Goal: Task Accomplishment & Management: Manage account settings

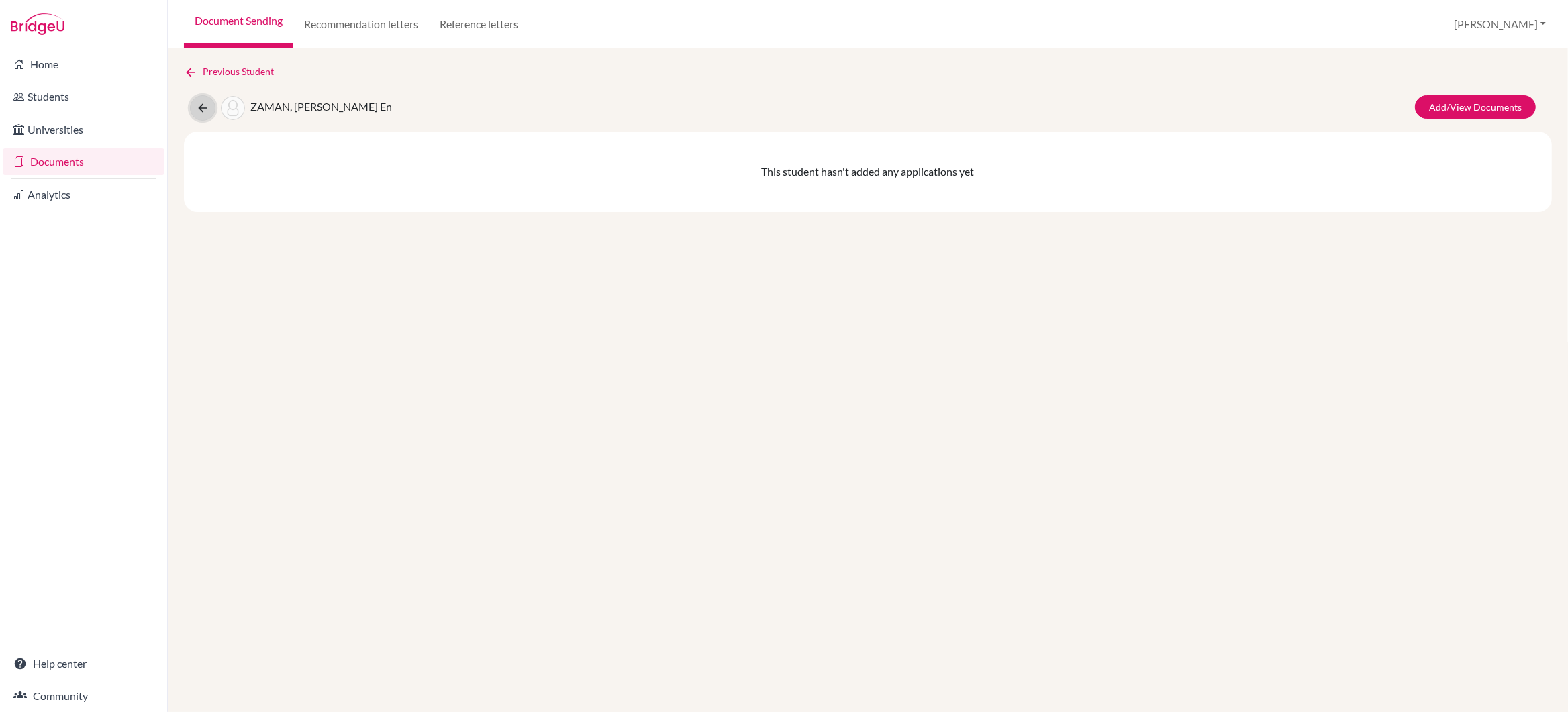
click at [201, 105] on icon at bounding box center [202, 108] width 13 height 13
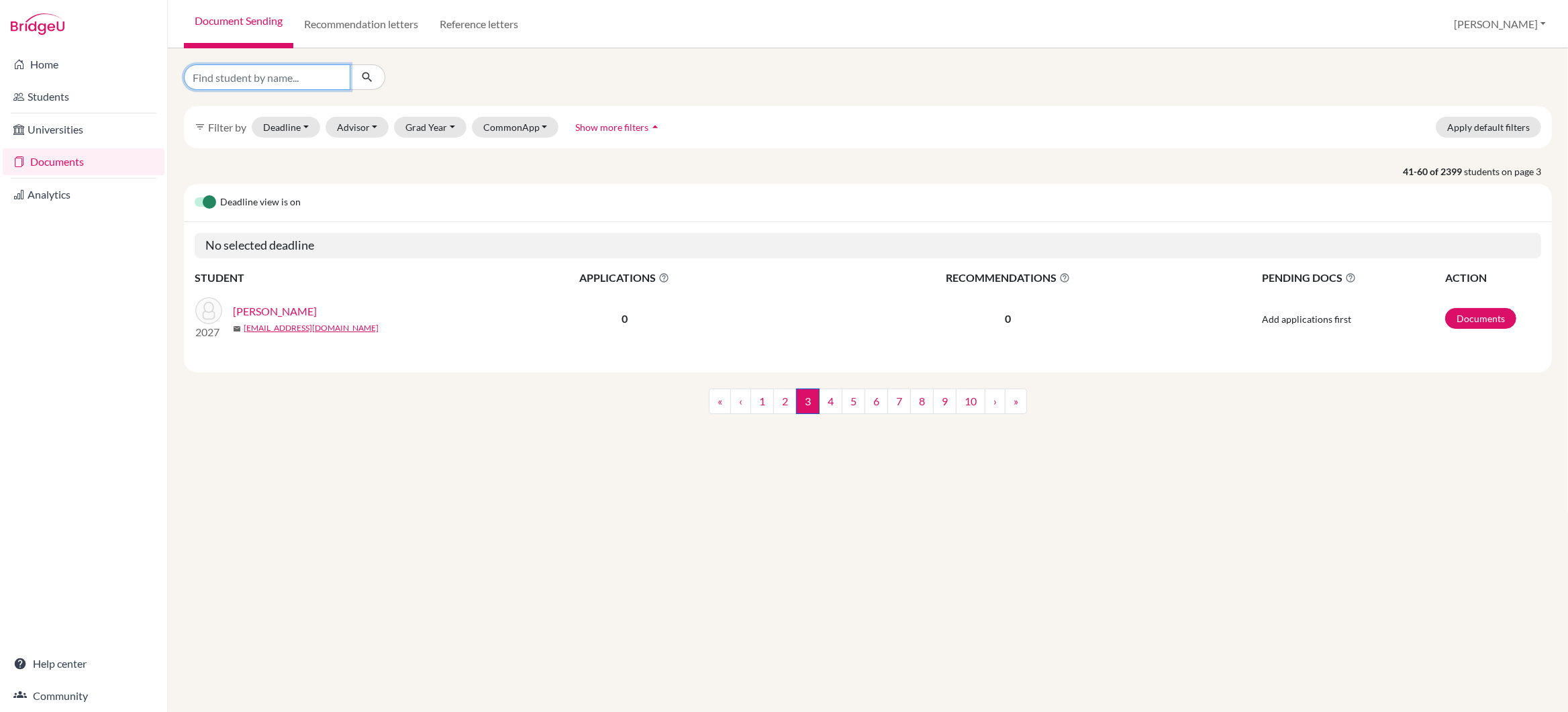
click at [228, 77] on input "Find student by name..." at bounding box center [267, 77] width 167 height 26
type input "kwak"
click at [366, 76] on icon "submit" at bounding box center [367, 77] width 13 height 13
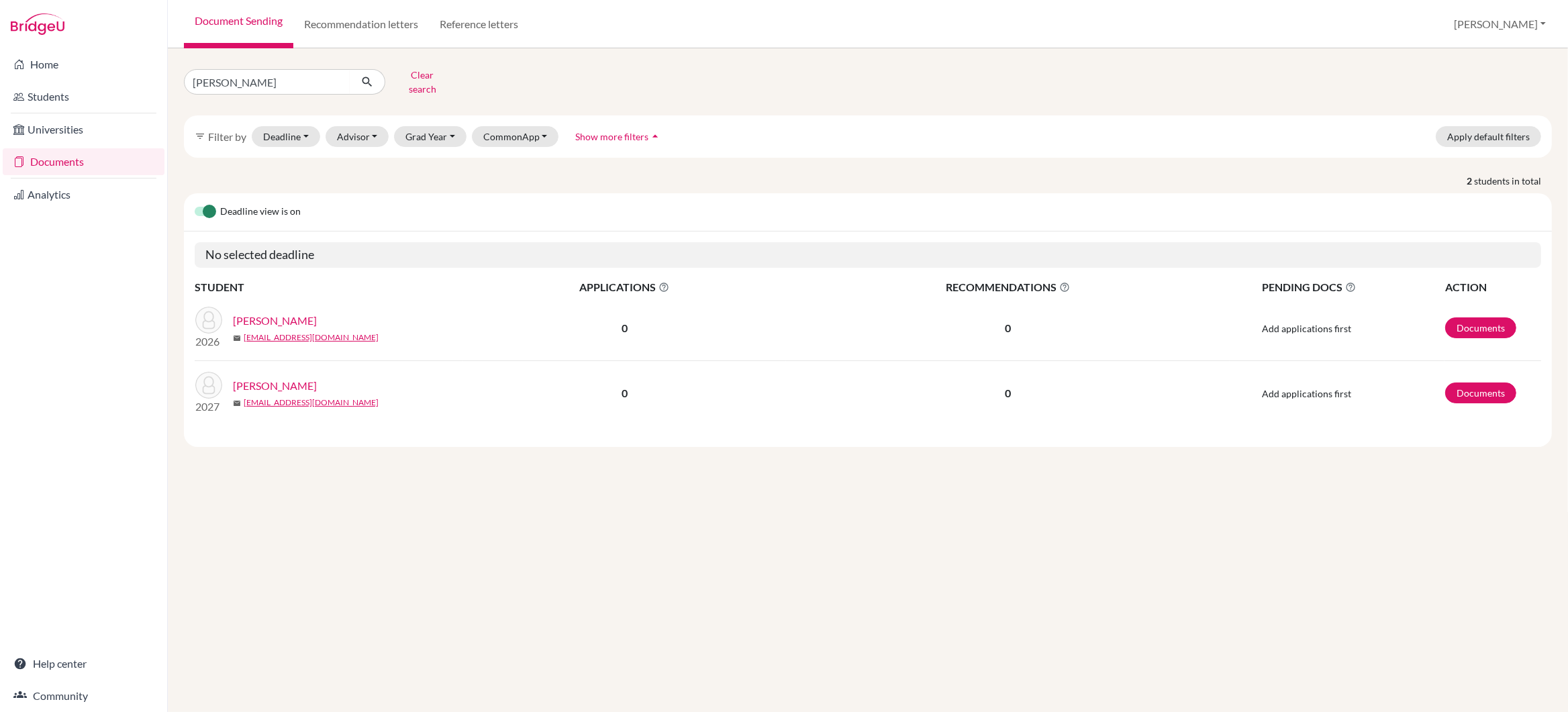
click at [276, 313] on link "KWAK, Chan" at bounding box center [274, 321] width 84 height 16
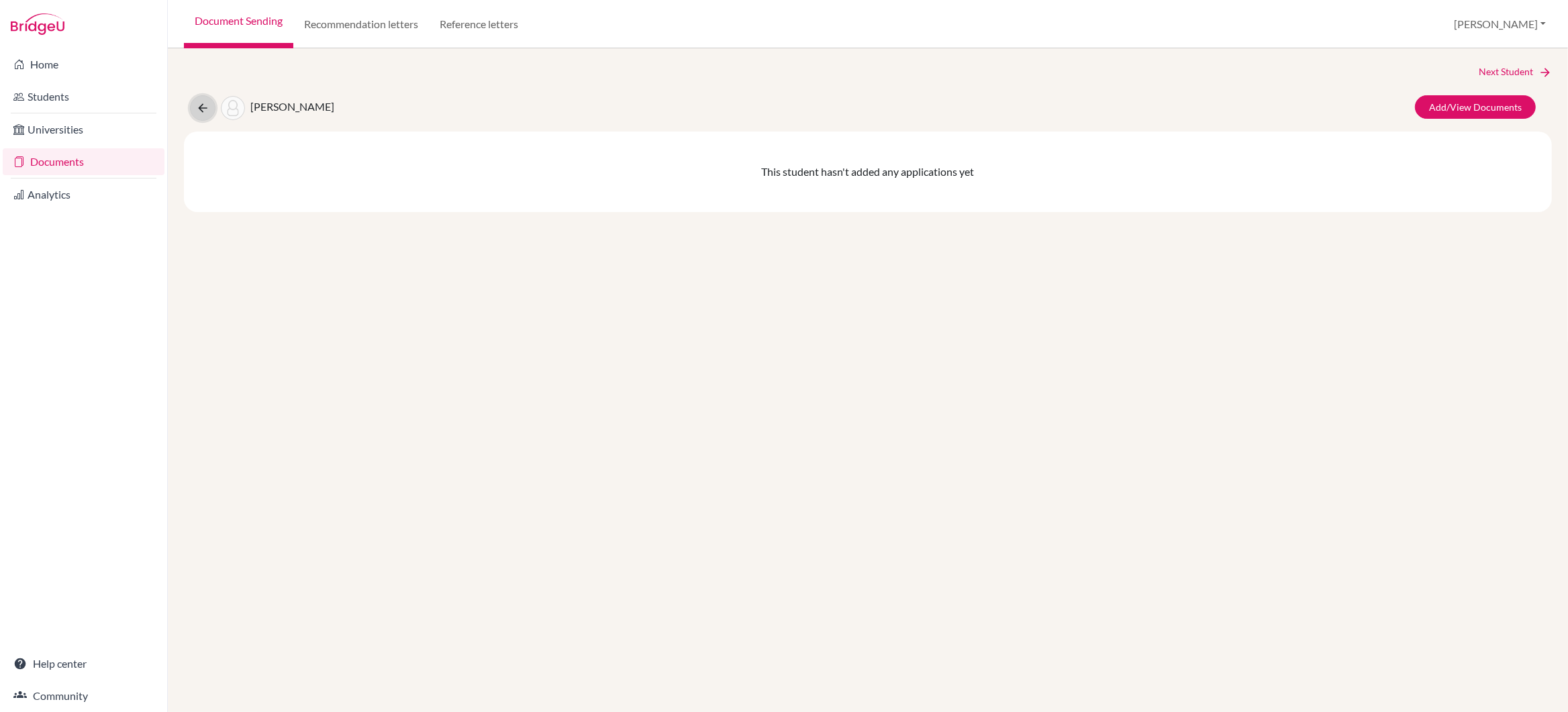
click at [198, 108] on icon at bounding box center [202, 108] width 13 height 13
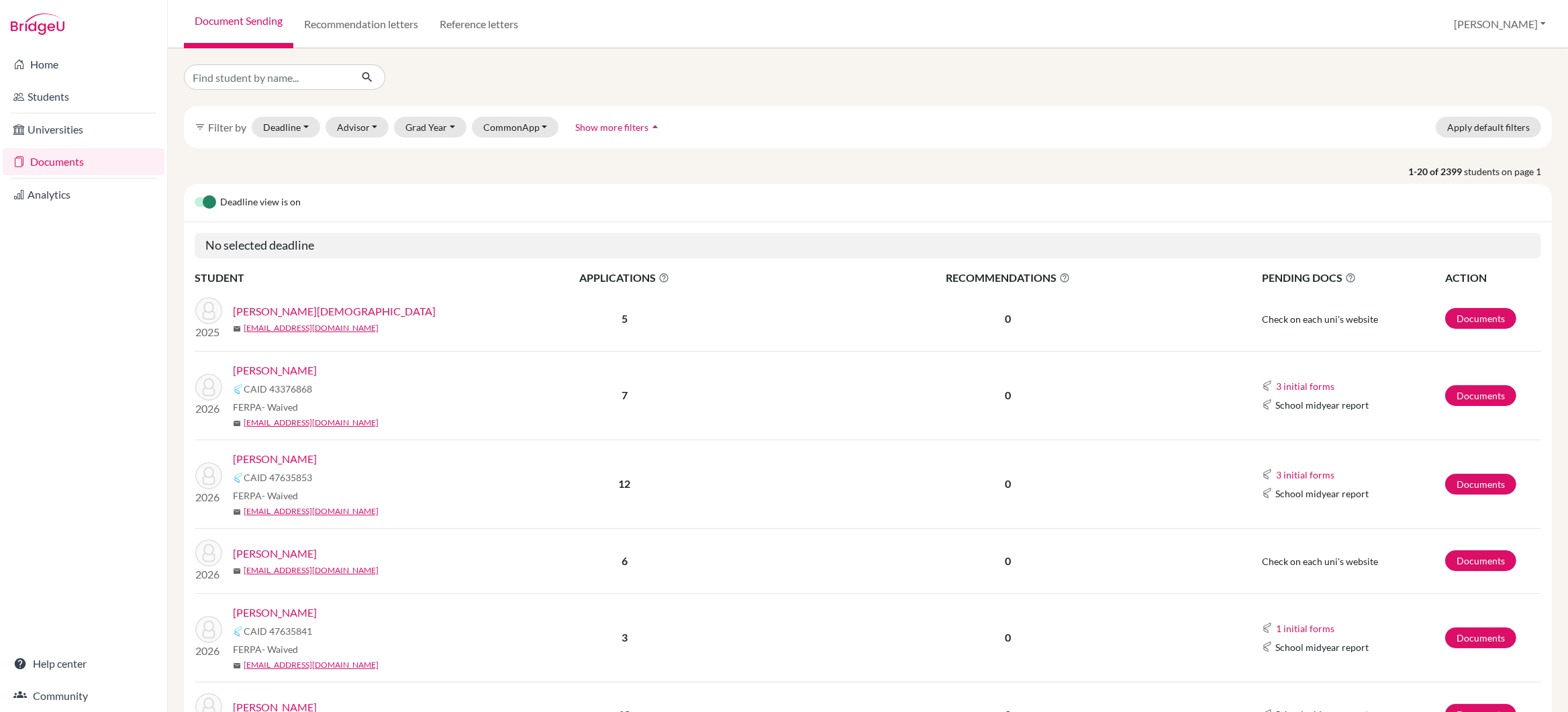
click at [270, 460] on link "[PERSON_NAME]" at bounding box center [274, 459] width 84 height 16
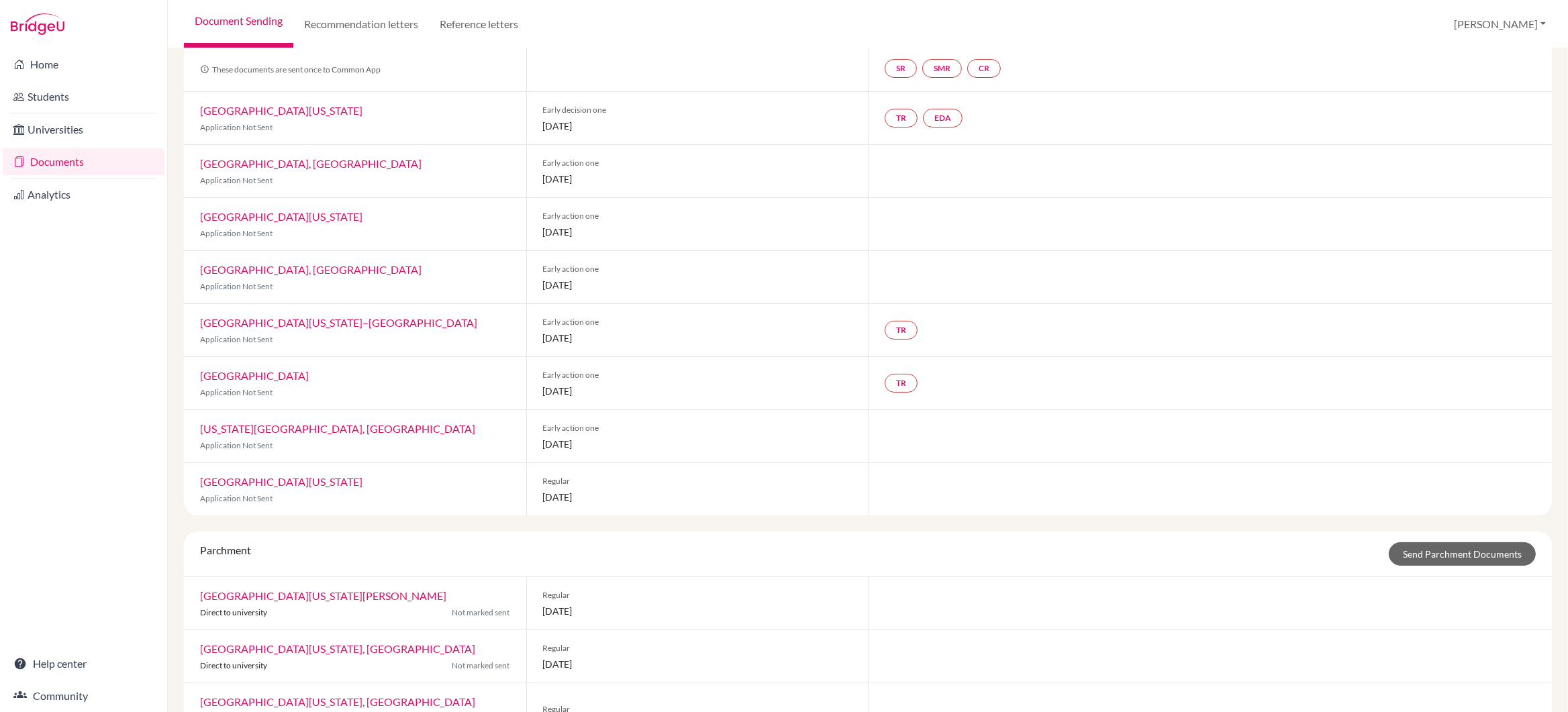
scroll to position [229, 0]
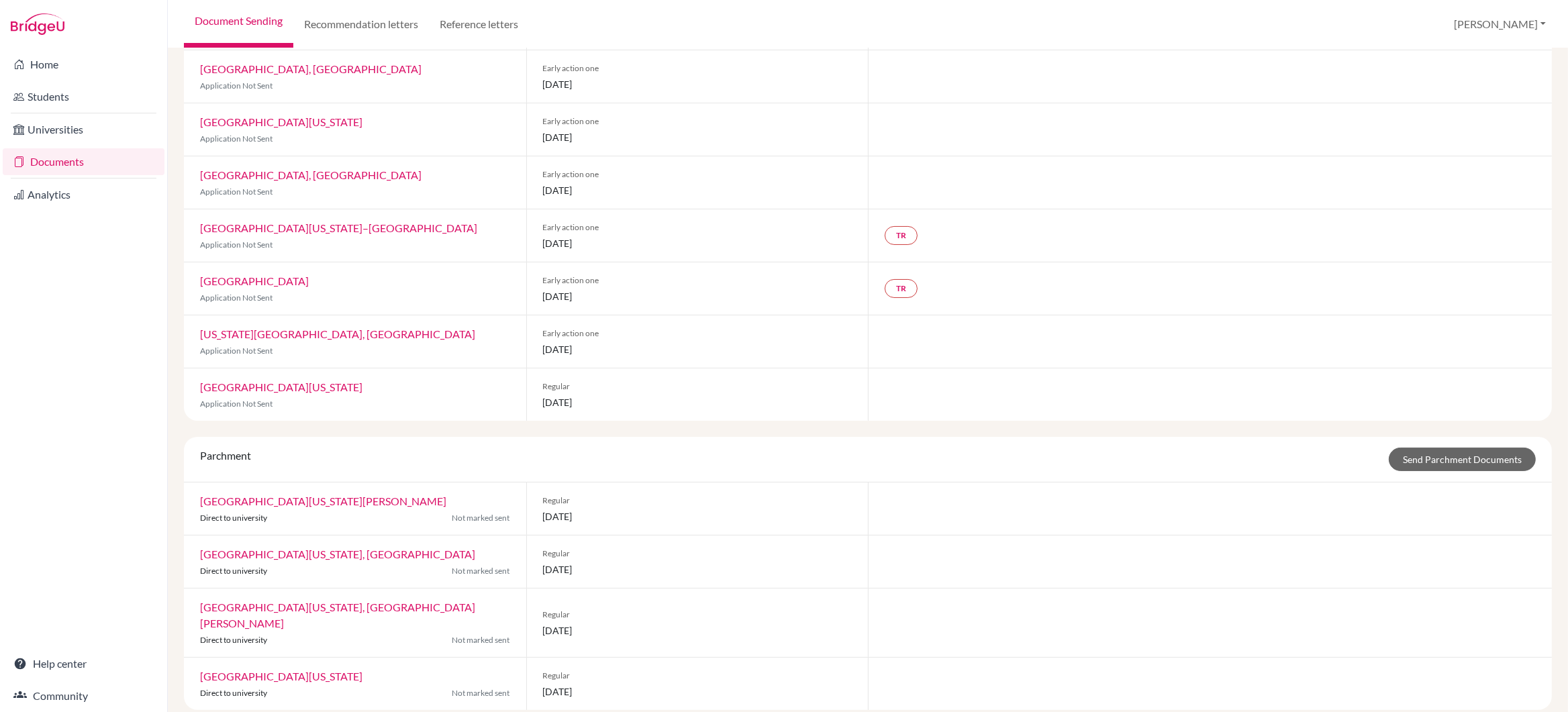
click at [582, 518] on span "[DATE]" at bounding box center [698, 517] width 309 height 14
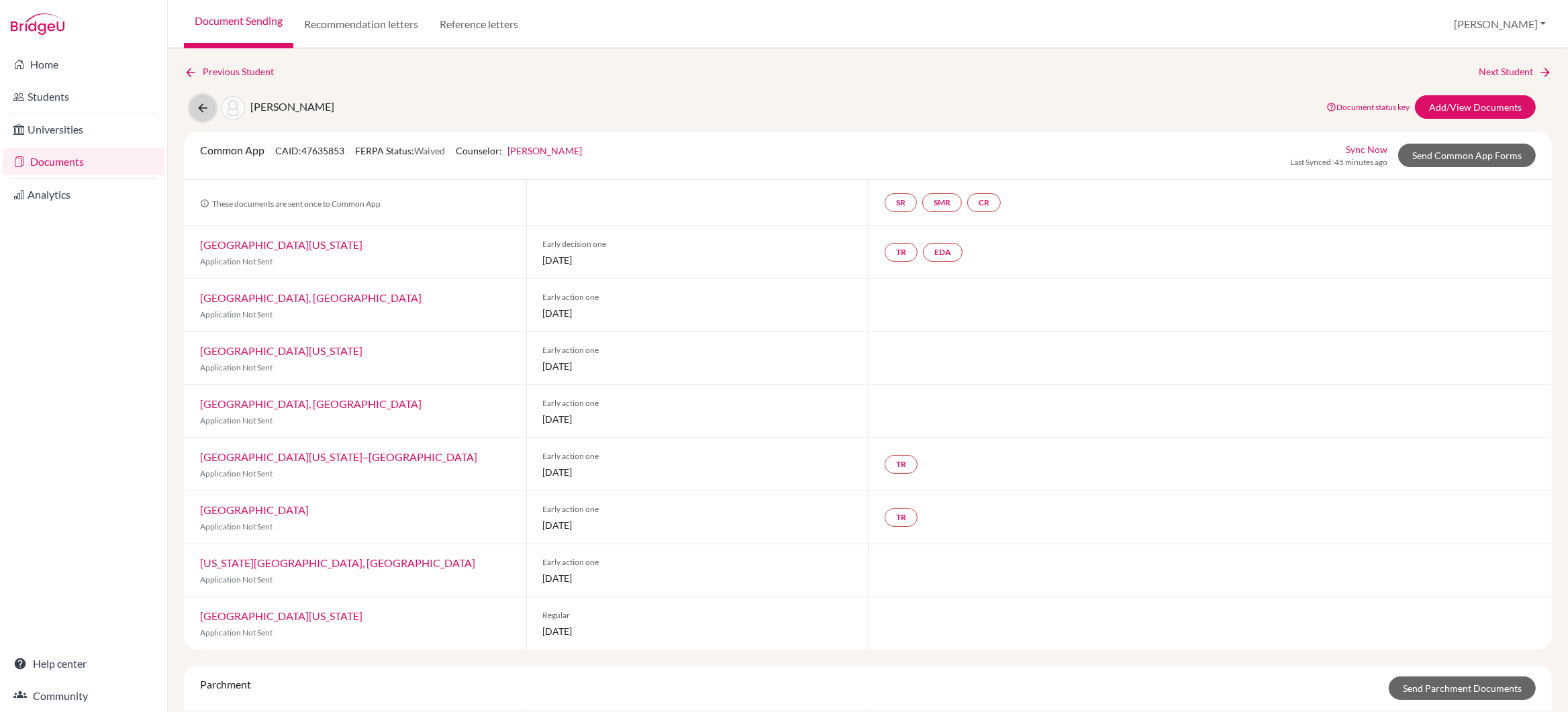
click at [206, 108] on icon at bounding box center [202, 108] width 13 height 13
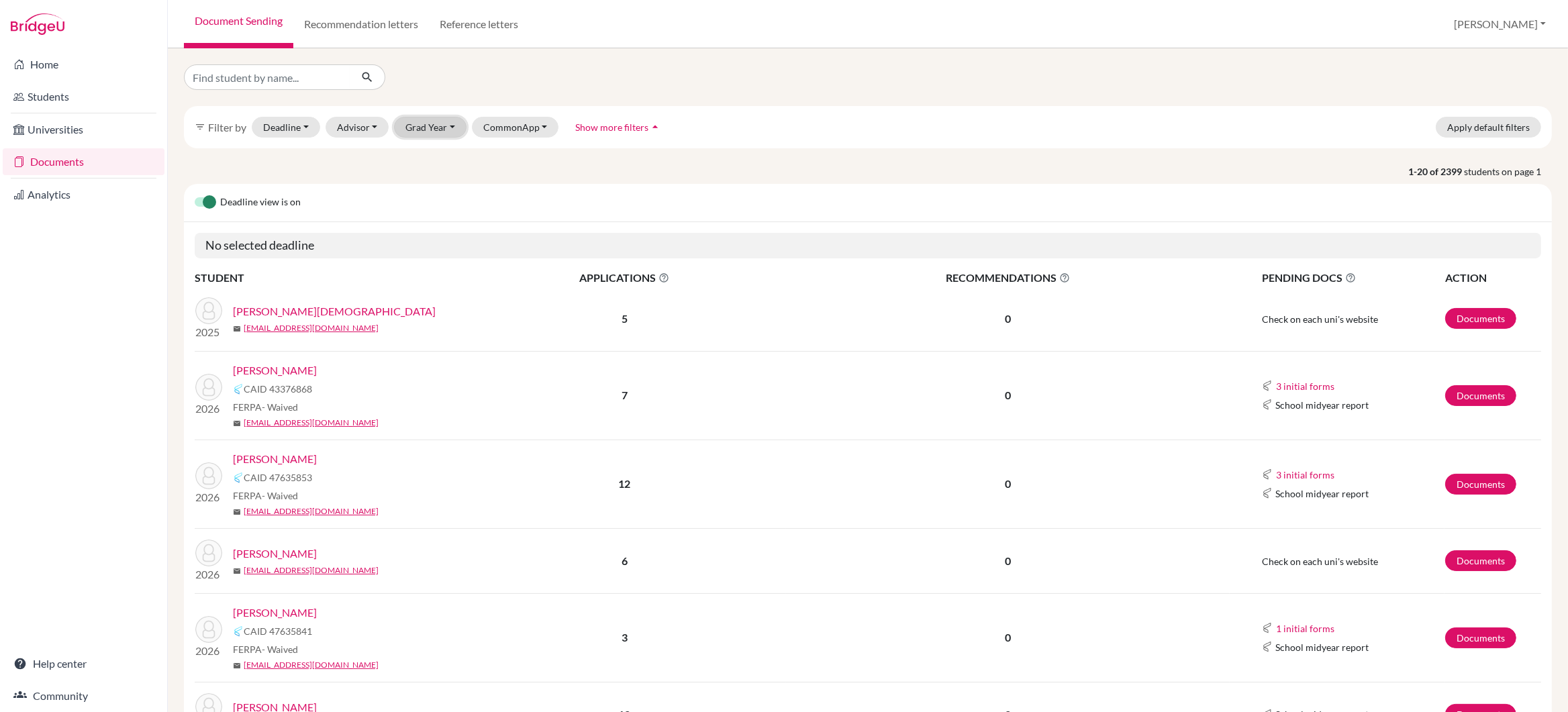
click at [428, 130] on button "Grad Year" at bounding box center [430, 127] width 72 height 21
click at [430, 221] on span "2026" at bounding box center [423, 220] width 24 height 16
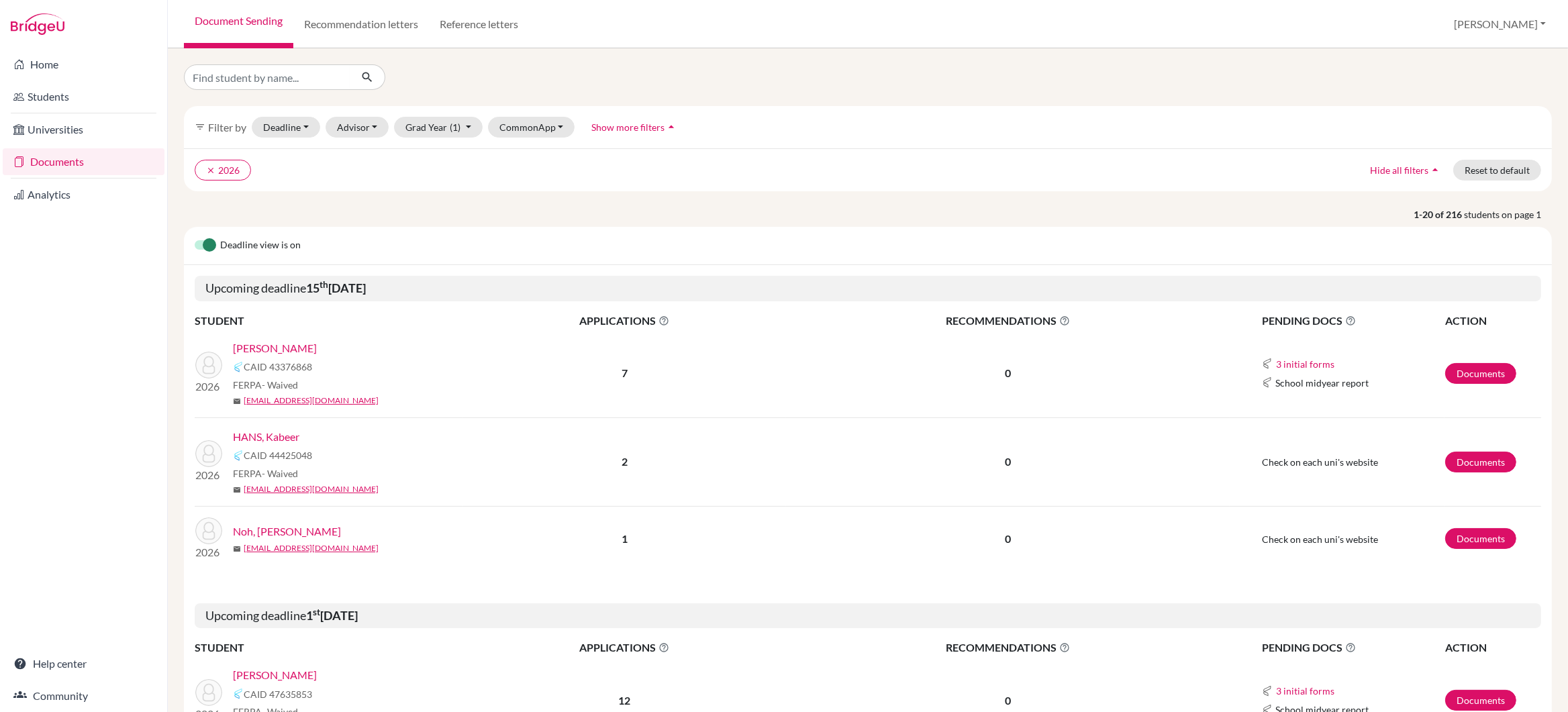
click at [287, 437] on link "HANS, Kabeer" at bounding box center [266, 437] width 67 height 16
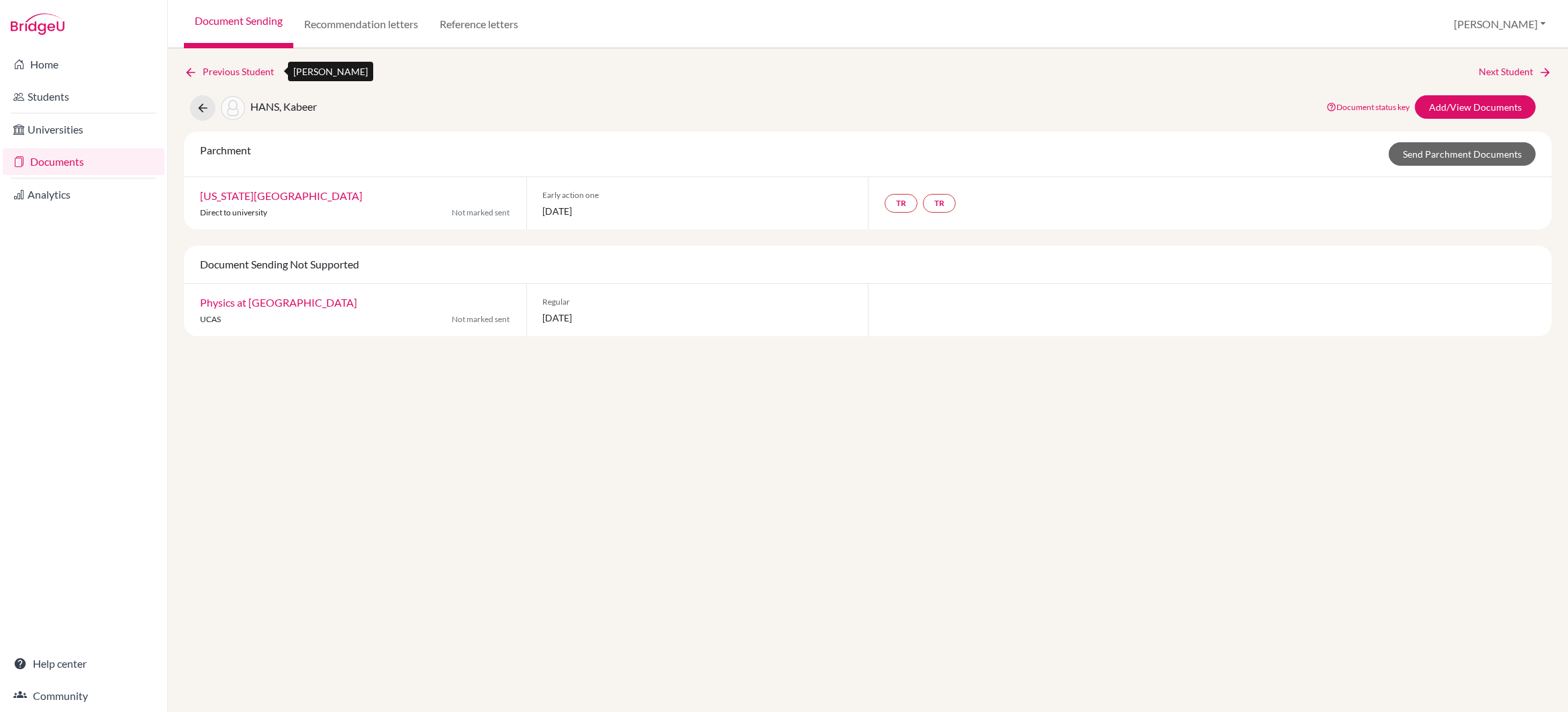
click at [195, 71] on icon at bounding box center [190, 72] width 13 height 13
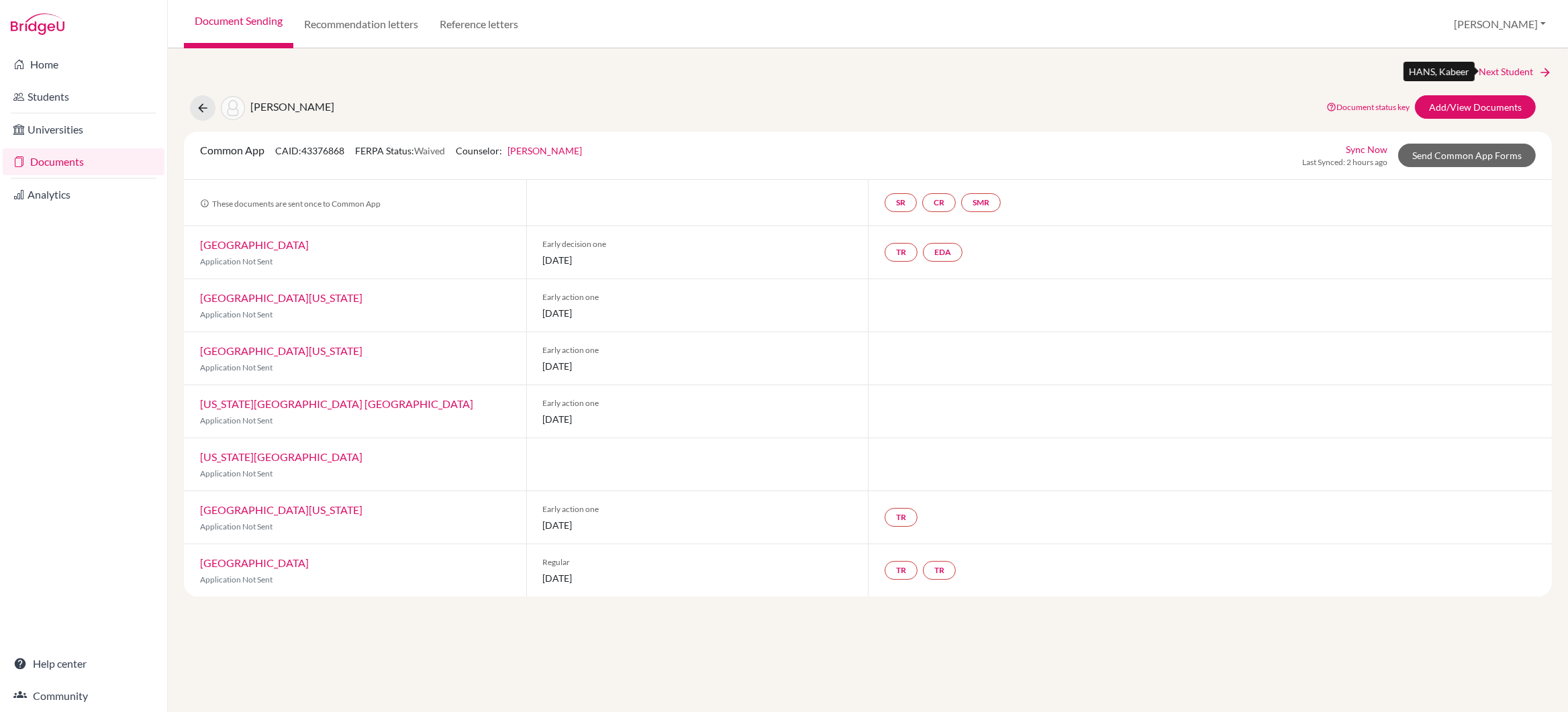
click at [1512, 74] on link "Next Student" at bounding box center [1515, 72] width 73 height 15
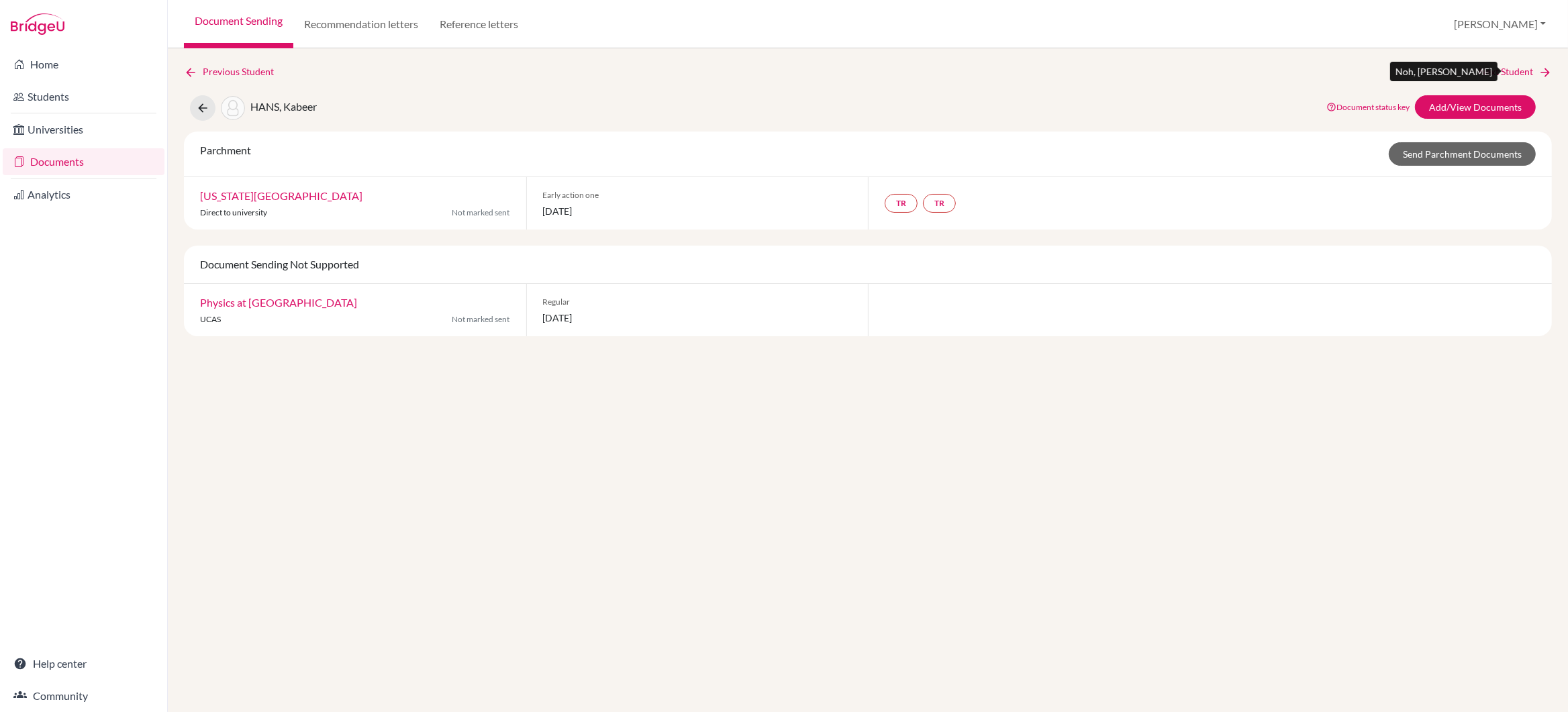
click at [1512, 74] on link "Next Student" at bounding box center [1515, 72] width 73 height 15
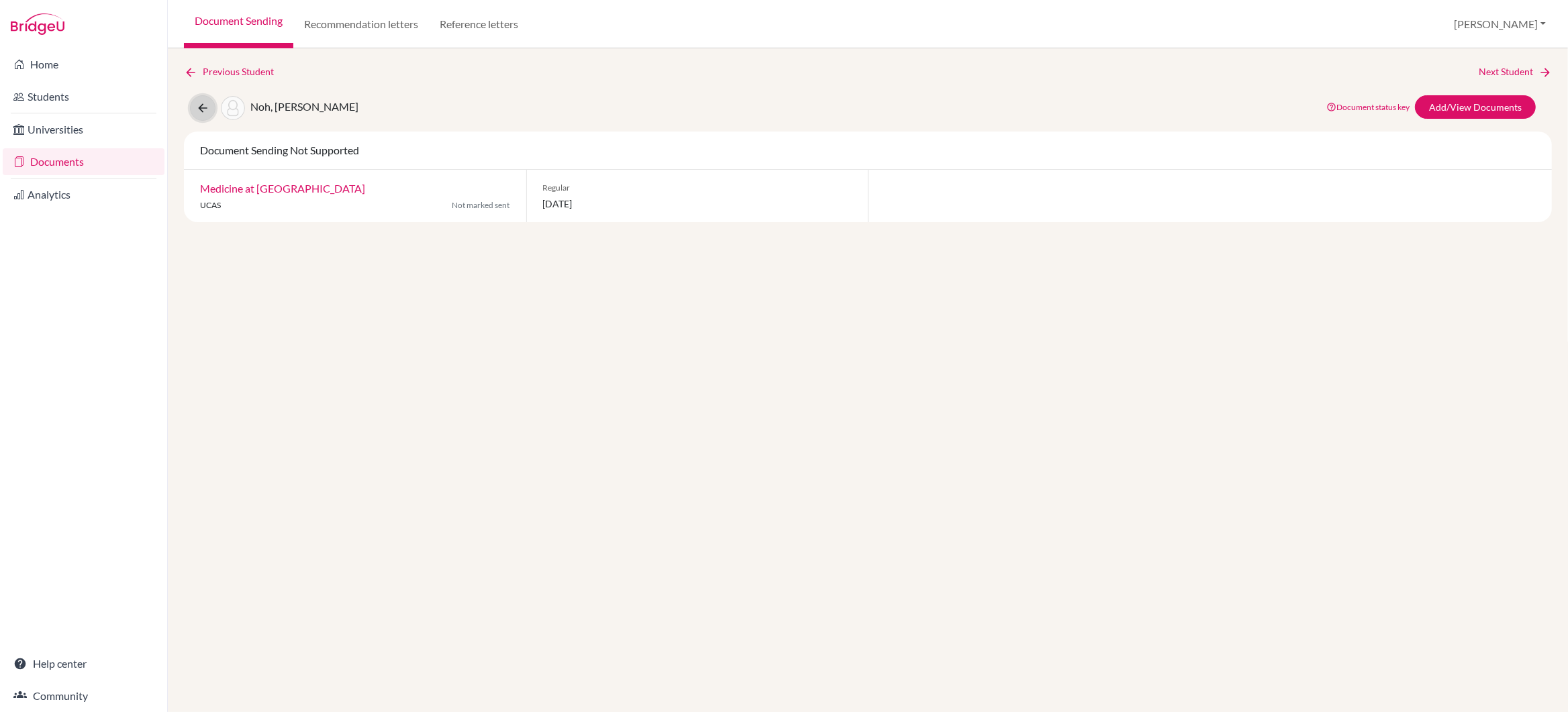
click at [199, 109] on icon at bounding box center [202, 108] width 13 height 13
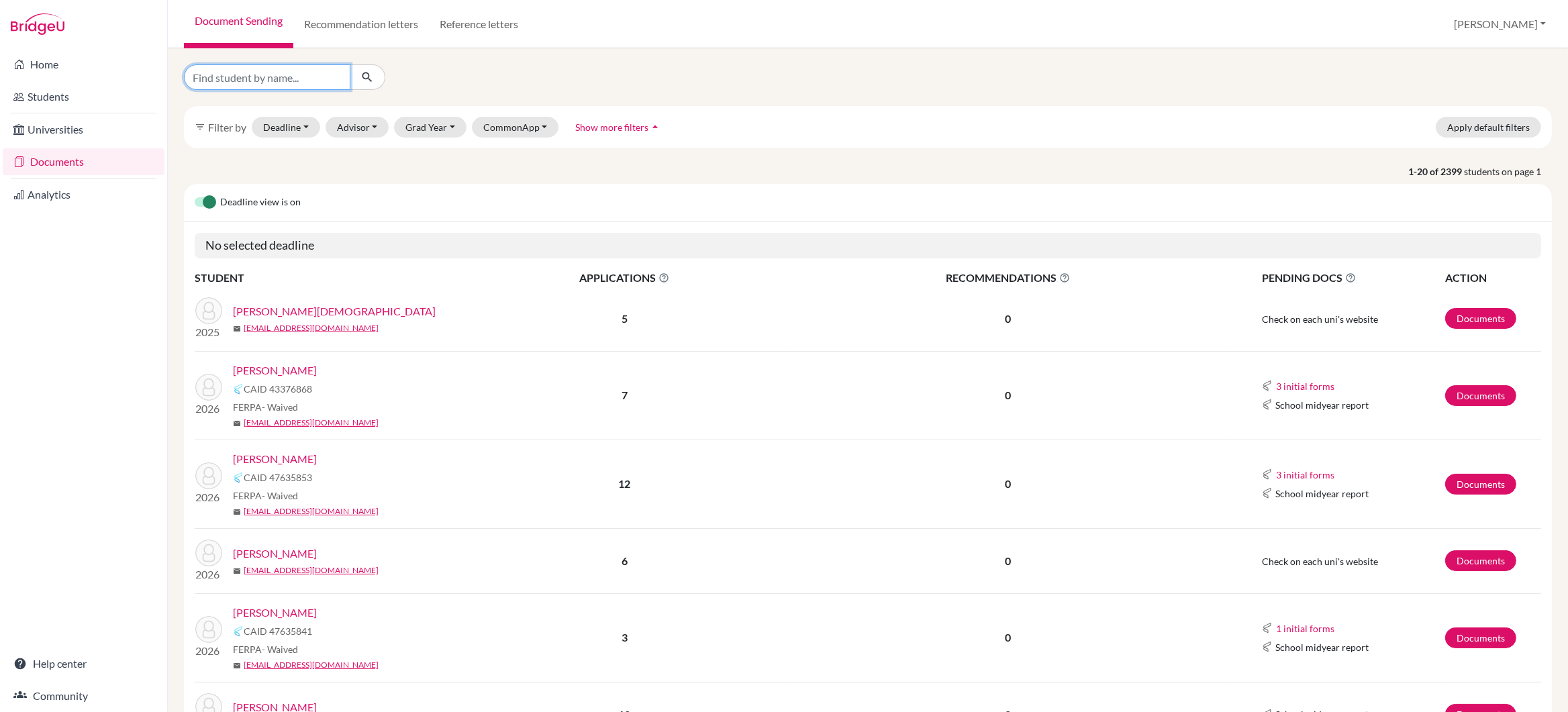
click at [220, 81] on input "Find student by name..." at bounding box center [267, 77] width 167 height 26
type input "tanishq"
click at [367, 78] on icon "submit" at bounding box center [367, 77] width 13 height 13
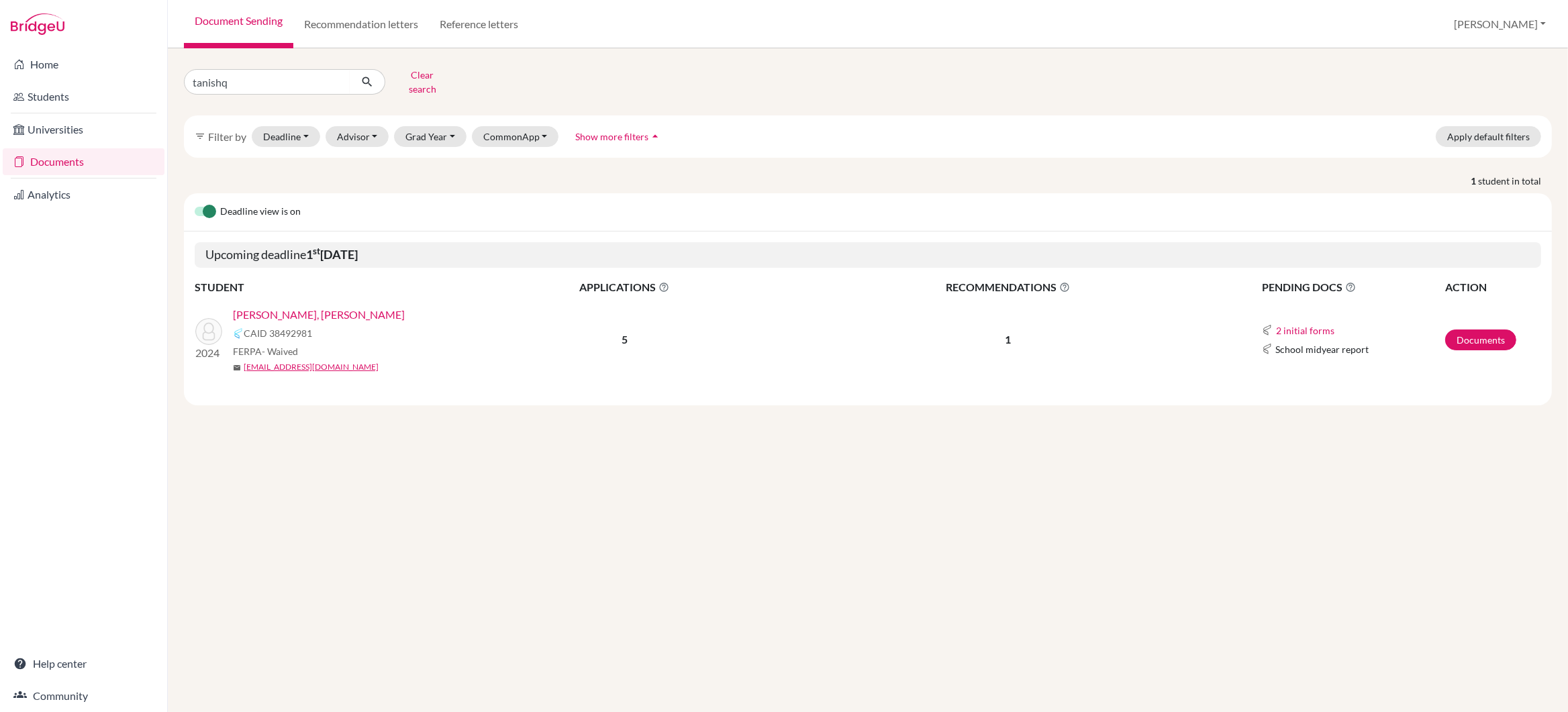
click at [306, 308] on link "TEJWANI, Tanishq Mukesh" at bounding box center [318, 315] width 172 height 16
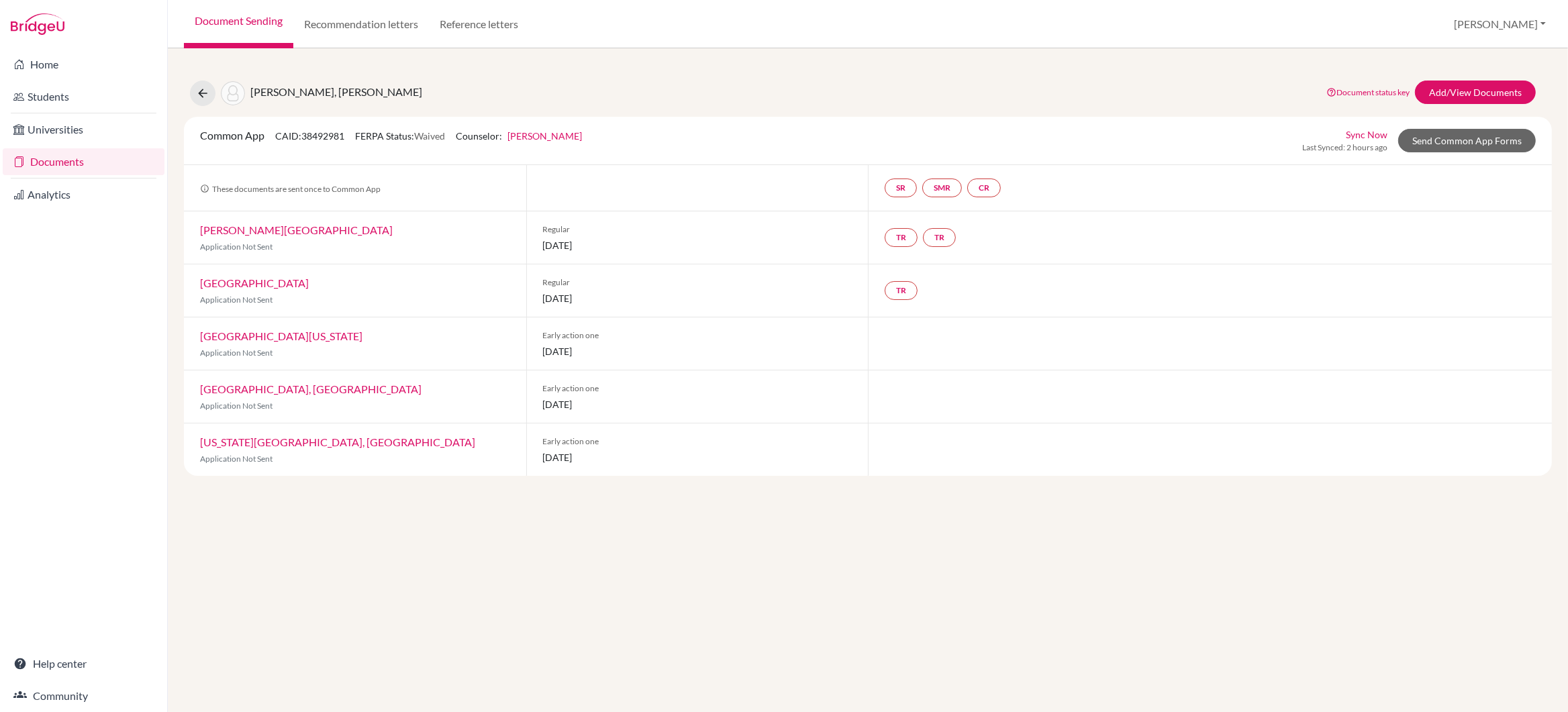
click at [421, 284] on div "[GEOGRAPHIC_DATA] Application Not Sent" at bounding box center [355, 291] width 343 height 52
